Goal: Transaction & Acquisition: Book appointment/travel/reservation

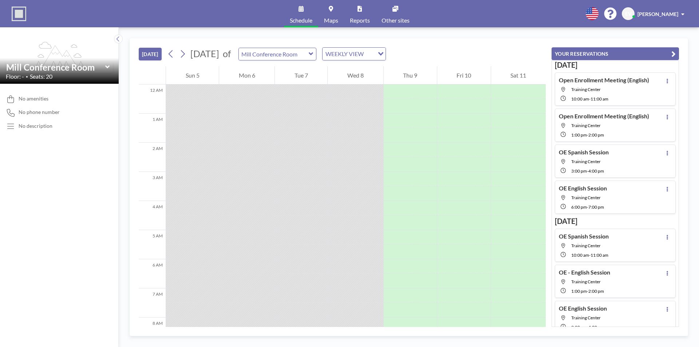
click at [313, 55] on icon at bounding box center [311, 53] width 5 height 7
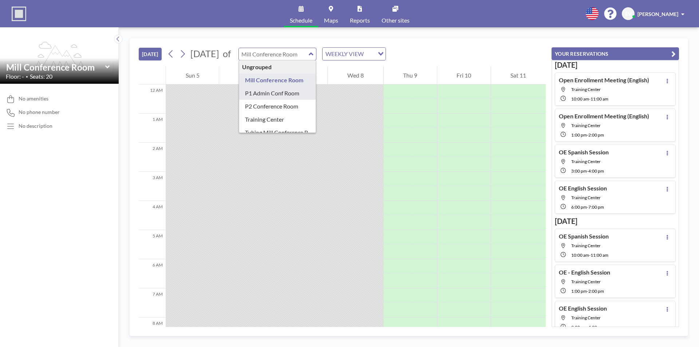
type input "P1 Admin Conf Room"
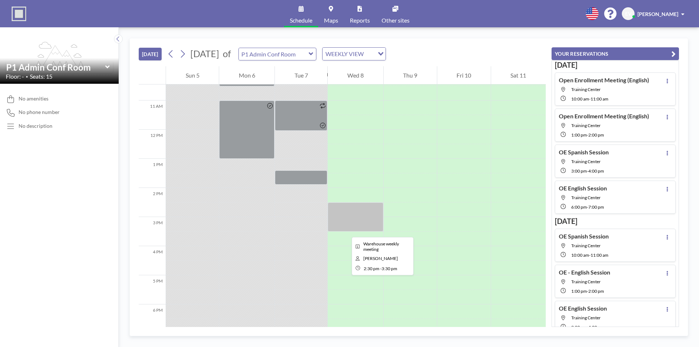
scroll to position [291, 0]
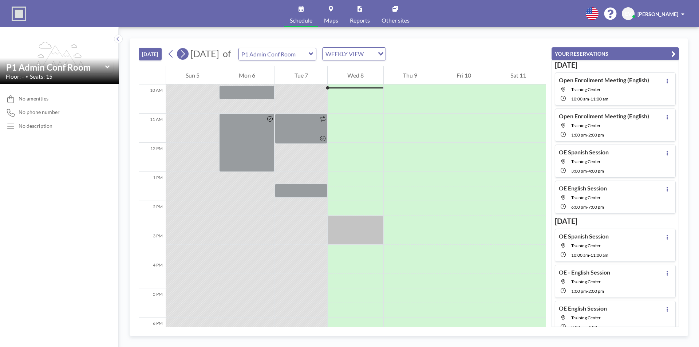
click at [185, 55] on icon at bounding box center [183, 54] width 4 height 8
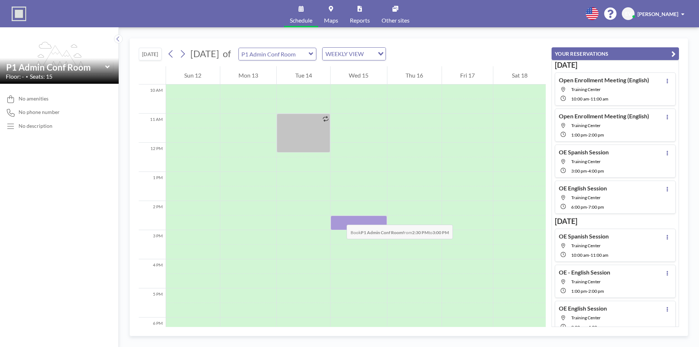
click at [339, 217] on div at bounding box center [359, 223] width 56 height 15
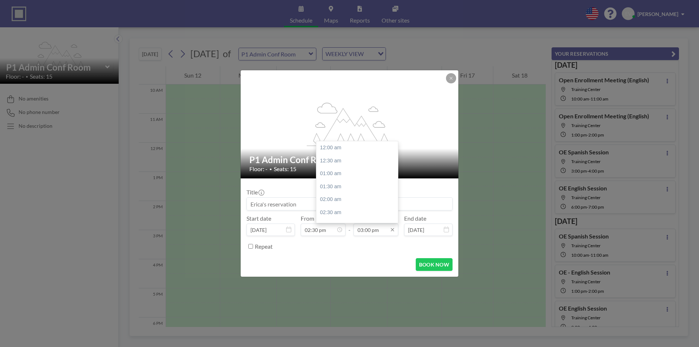
scroll to position [389, 0]
click at [394, 230] on icon at bounding box center [393, 230] width 6 height 6
click at [334, 161] on div "03:30 pm" at bounding box center [358, 160] width 85 height 13
type input "03:30 pm"
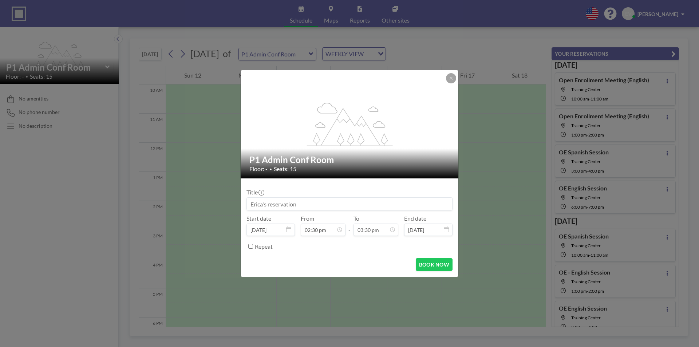
click at [288, 205] on input at bounding box center [349, 204] width 205 height 12
type input "Kaizen Commandos Meeting"
click at [424, 262] on button "BOOK NOW" at bounding box center [434, 264] width 37 height 13
